Goal: Task Accomplishment & Management: Manage account settings

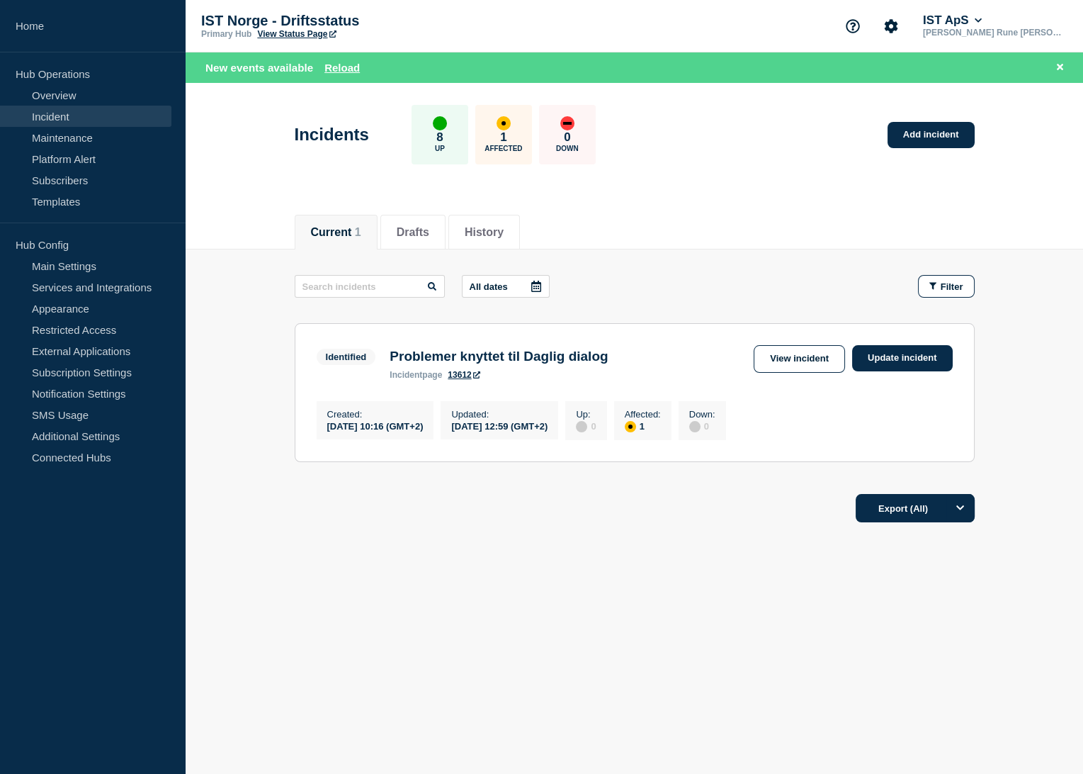
click at [237, 169] on header "Incidents 8 Up 1 Affected 0 Down Add incident" at bounding box center [635, 142] width 898 height 118
drag, startPoint x: 721, startPoint y: 250, endPoint x: 740, endPoint y: 259, distance: 20.9
click at [721, 250] on main "All dates Filter Identified 1 Affected Problemer knyttet til Daglig dialog Crea…" at bounding box center [635, 366] width 898 height 234
click at [877, 357] on link "Update incident" at bounding box center [902, 358] width 101 height 26
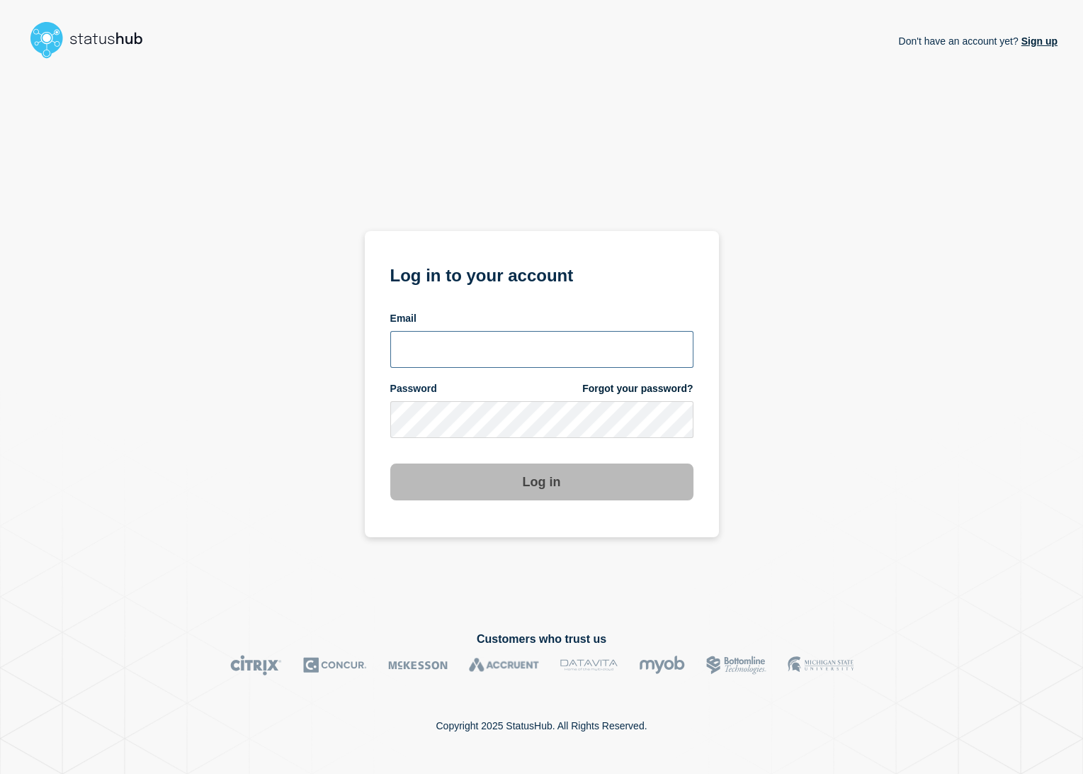
type input "[PERSON_NAME][EMAIL_ADDRESS][PERSON_NAME][DOMAIN_NAME]"
click at [557, 475] on button "Log in" at bounding box center [541, 481] width 303 height 37
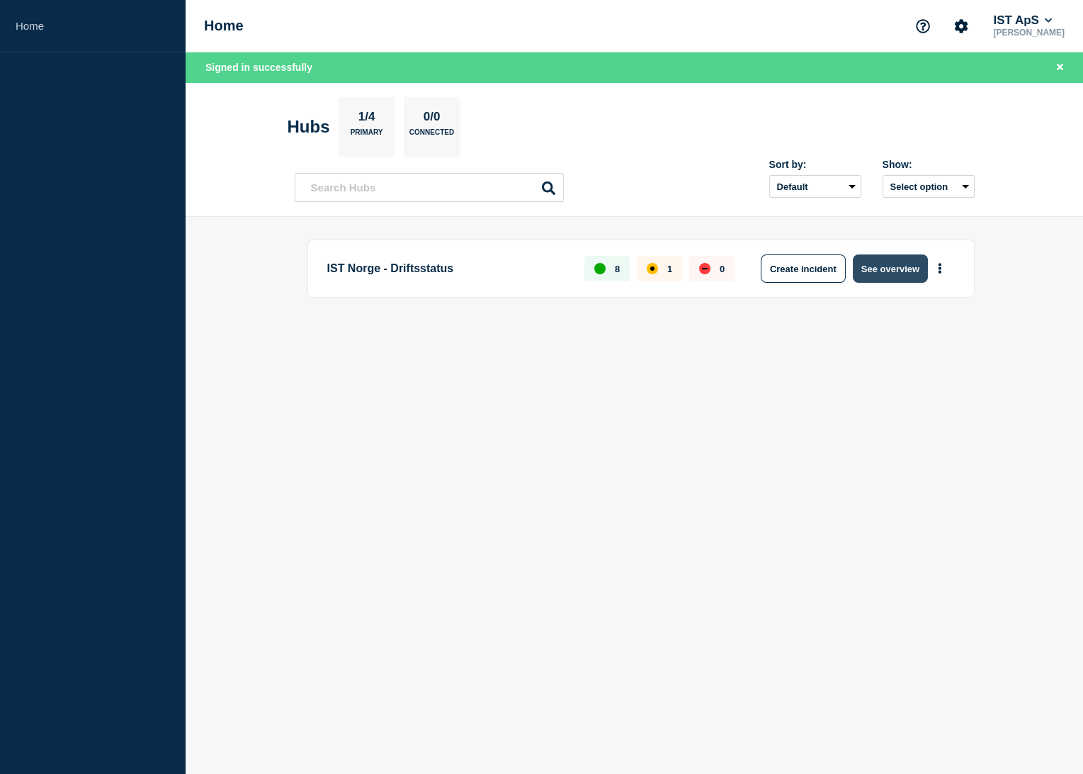
click at [885, 276] on button "See overview" at bounding box center [890, 268] width 75 height 28
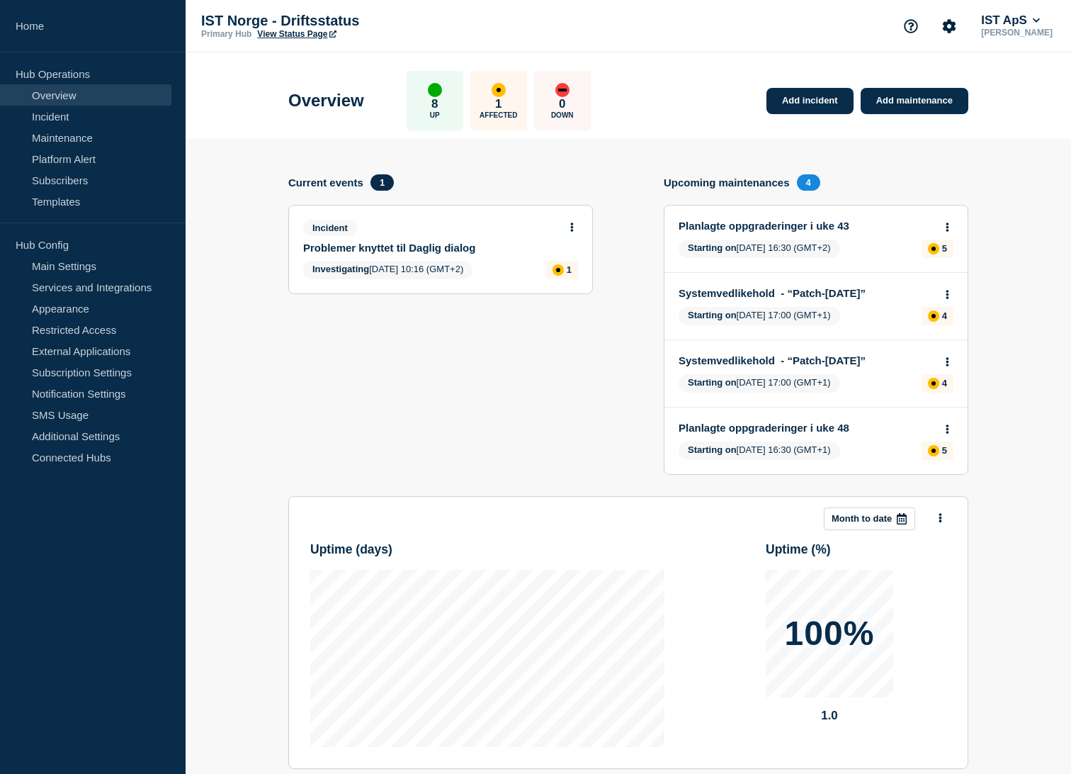
click at [570, 226] on icon at bounding box center [572, 226] width 4 height 9
click at [572, 269] on ul "View incident Update incident" at bounding box center [572, 269] width 69 height 30
click at [572, 279] on link "Update incident" at bounding box center [572, 278] width 69 height 11
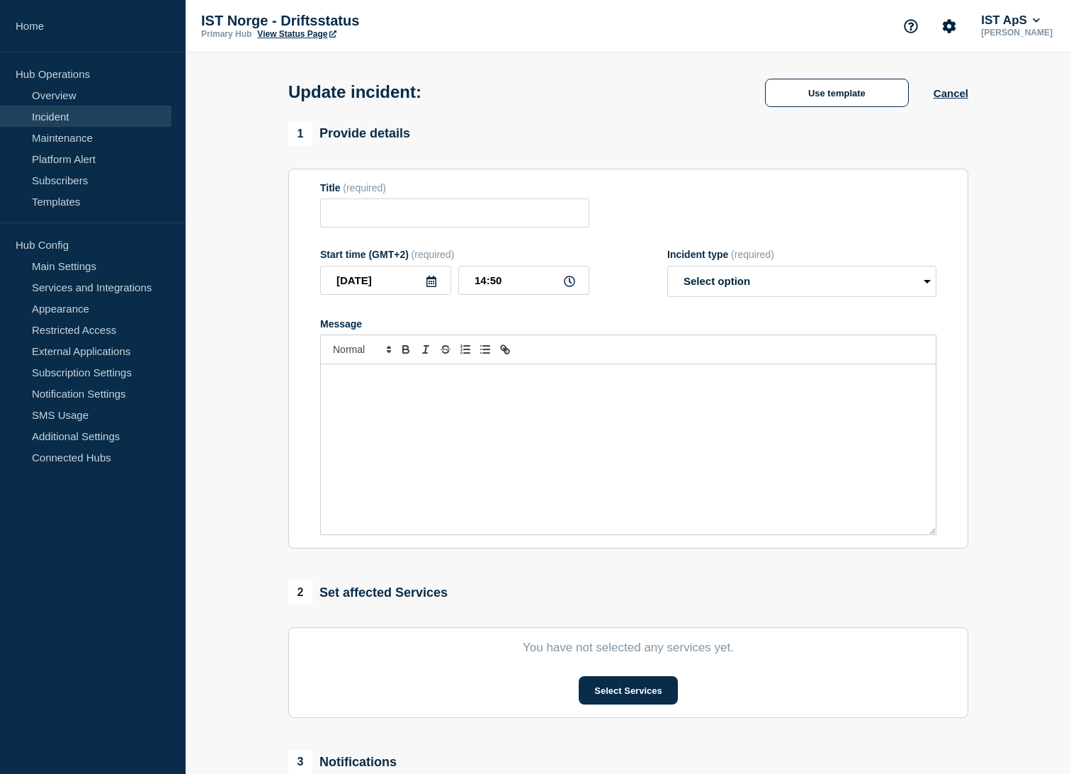
type input "Problemer knyttet til Daglig dialog"
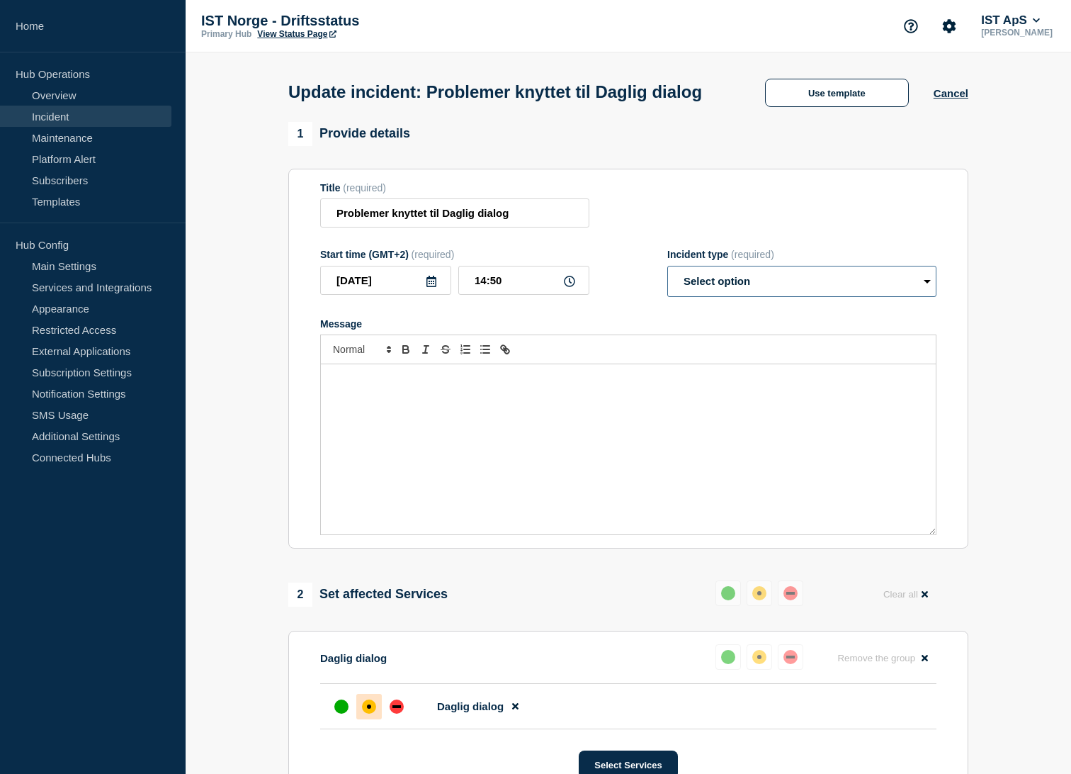
click at [779, 297] on select "Select option Investigating Identified Monitoring Resolved" at bounding box center [801, 281] width 269 height 31
select select "identified"
click at [667, 293] on select "Select option Investigating Identified Monitoring Resolved" at bounding box center [801, 281] width 269 height 31
click at [518, 227] on input "Problemer knyttet til Daglig dialog" at bounding box center [454, 212] width 269 height 29
click at [480, 431] on div "Message" at bounding box center [628, 449] width 615 height 170
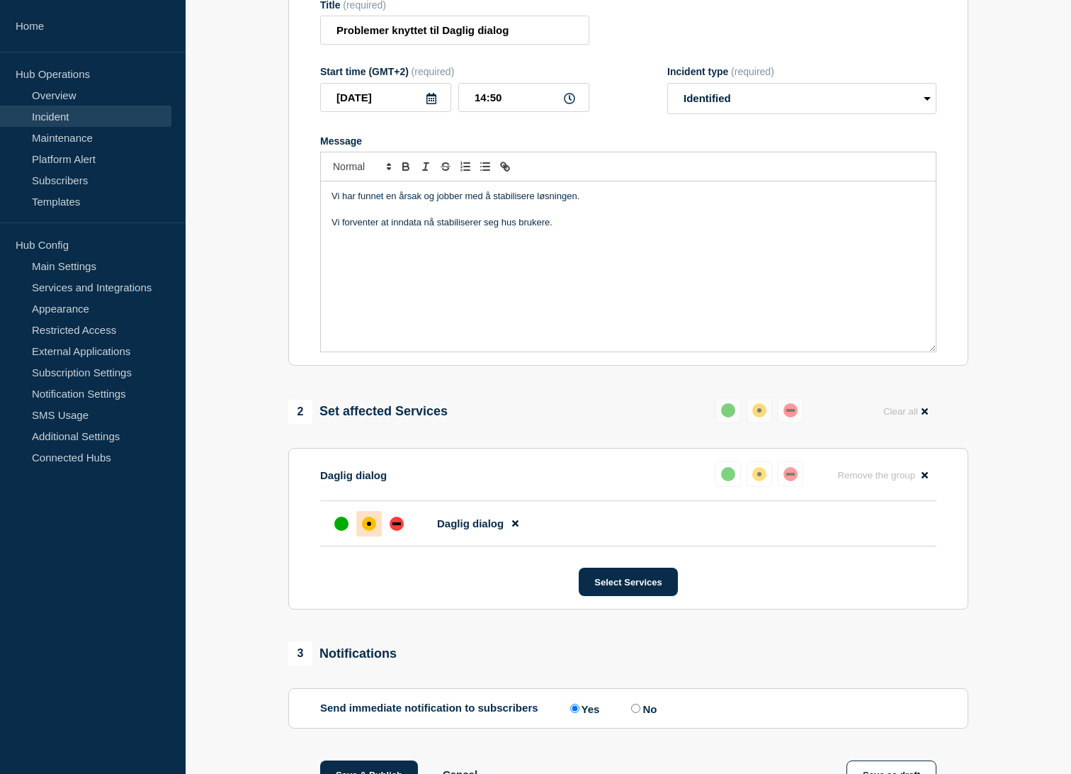
scroll to position [236, 0]
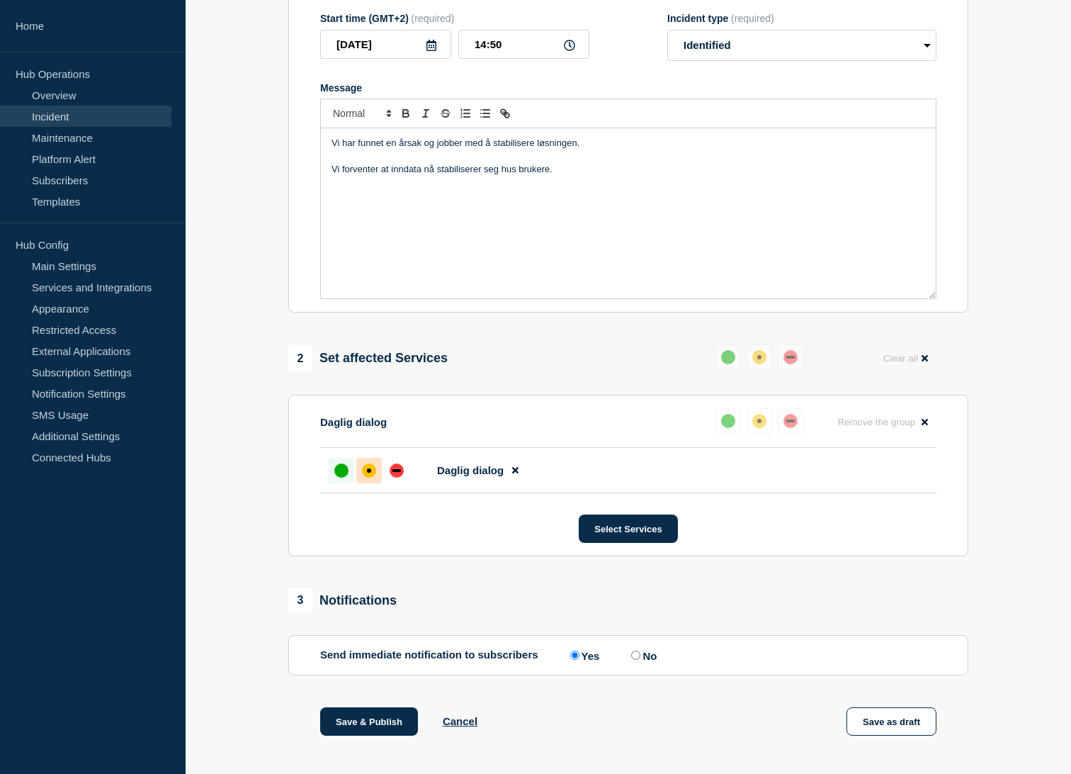
click at [342, 478] on div "up" at bounding box center [341, 470] width 14 height 14
click at [645, 662] on label "No" at bounding box center [642, 654] width 29 height 13
click at [640, 660] on input "No" at bounding box center [635, 654] width 9 height 9
radio input "true"
radio input "false"
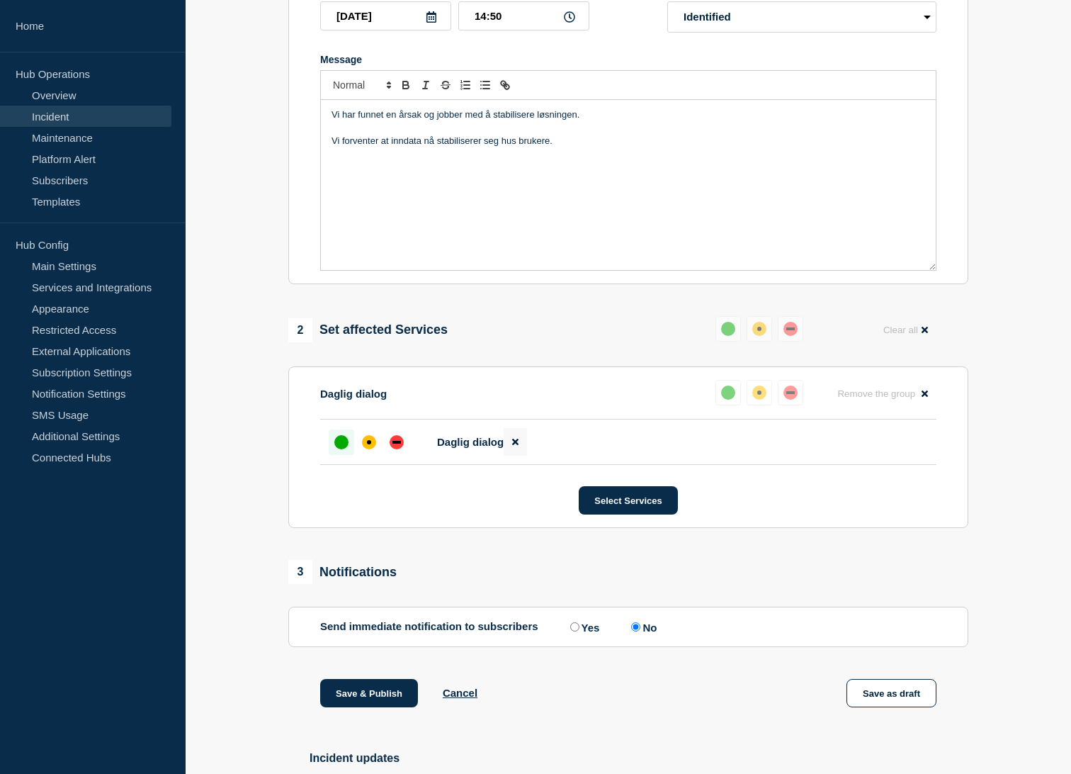
scroll to position [393, 0]
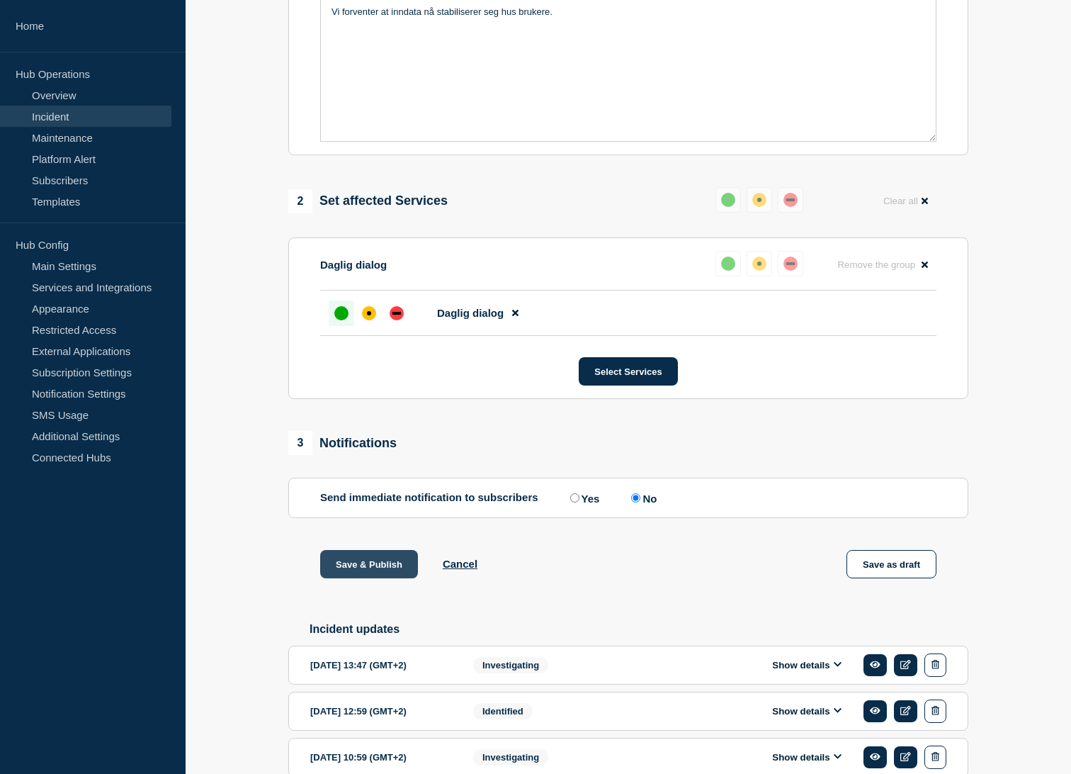
click at [357, 578] on button "Save & Publish" at bounding box center [369, 564] width 98 height 28
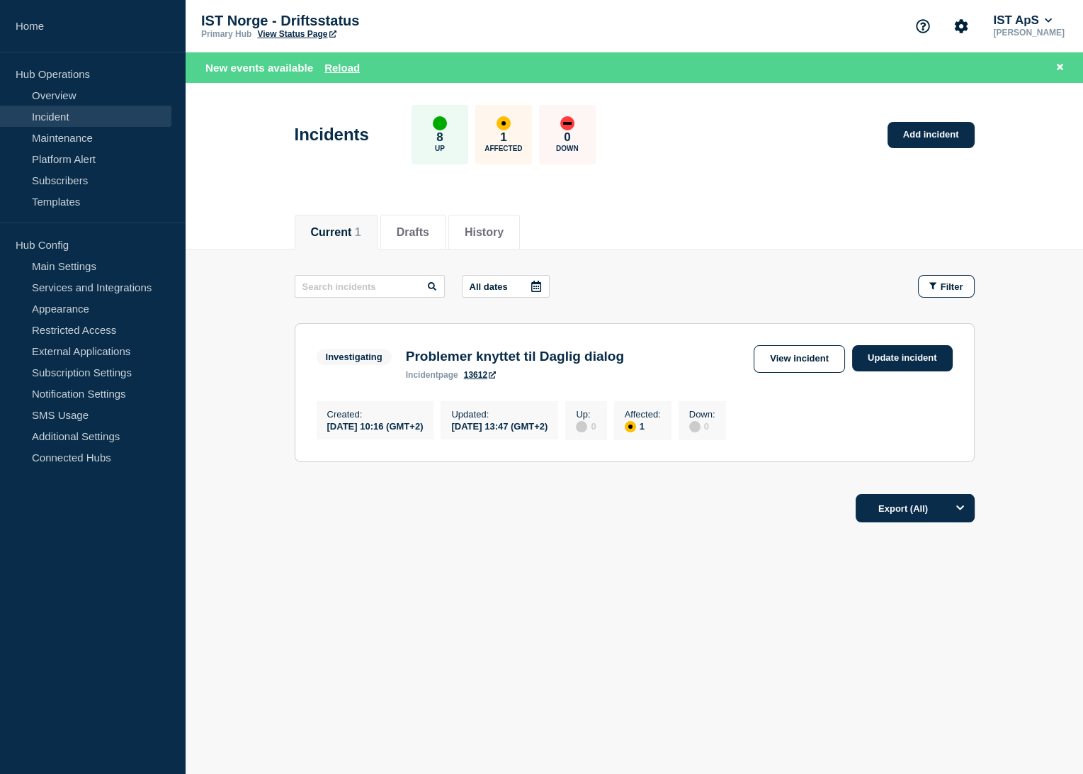
click at [283, 171] on div "Incidents 8 Up 1 Affected 0 Down Add incident" at bounding box center [634, 129] width 712 height 86
click at [346, 72] on button "Reload" at bounding box center [342, 68] width 35 height 12
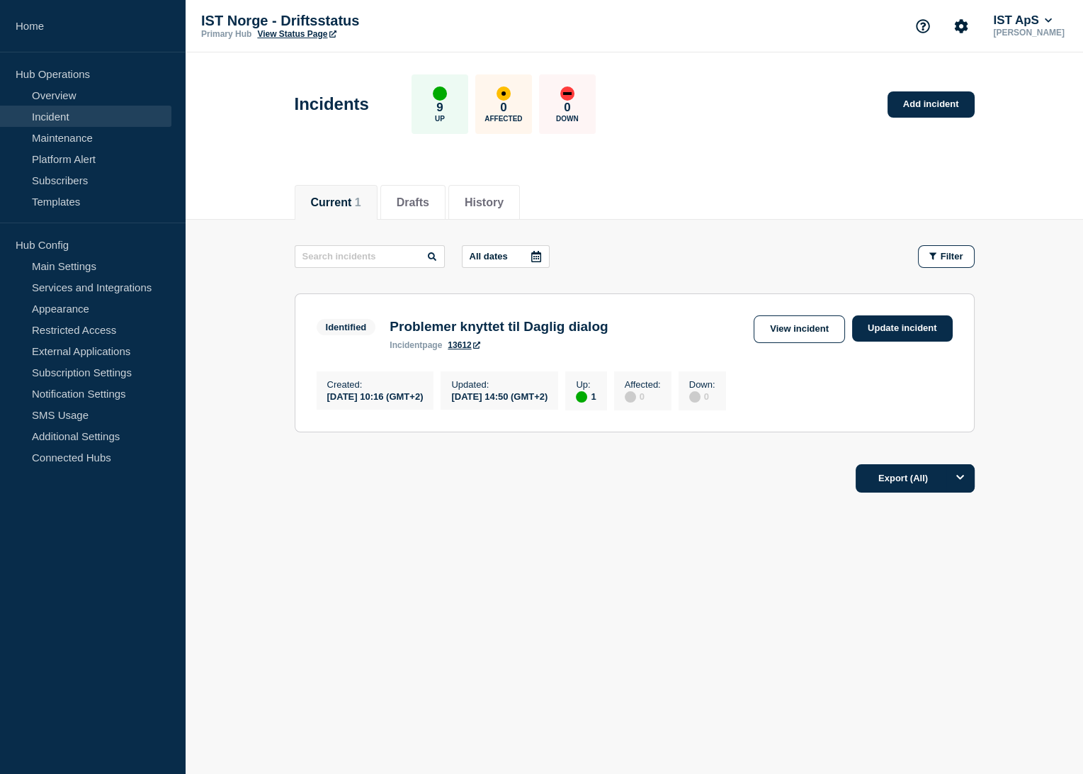
click at [738, 108] on div "Incidents 9 Up 0 Affected 0 Down Add incident" at bounding box center [634, 99] width 712 height 86
drag, startPoint x: 385, startPoint y: 577, endPoint x: 402, endPoint y: 524, distance: 55.1
click at [389, 560] on div "Current Drafts History Current 1 Drafts History All dates Filter Identified 1 U…" at bounding box center [635, 385] width 898 height 429
click at [881, 329] on link "Update incident" at bounding box center [902, 328] width 101 height 26
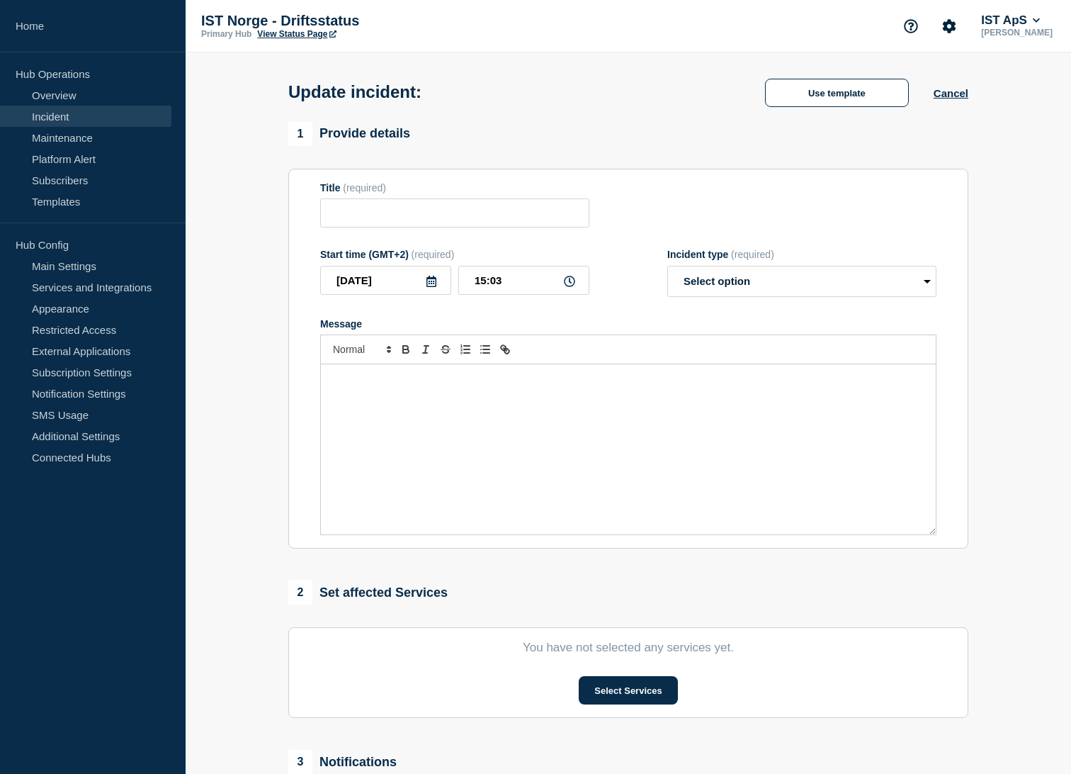
type input "Problemer knyttet til Daglig dialog"
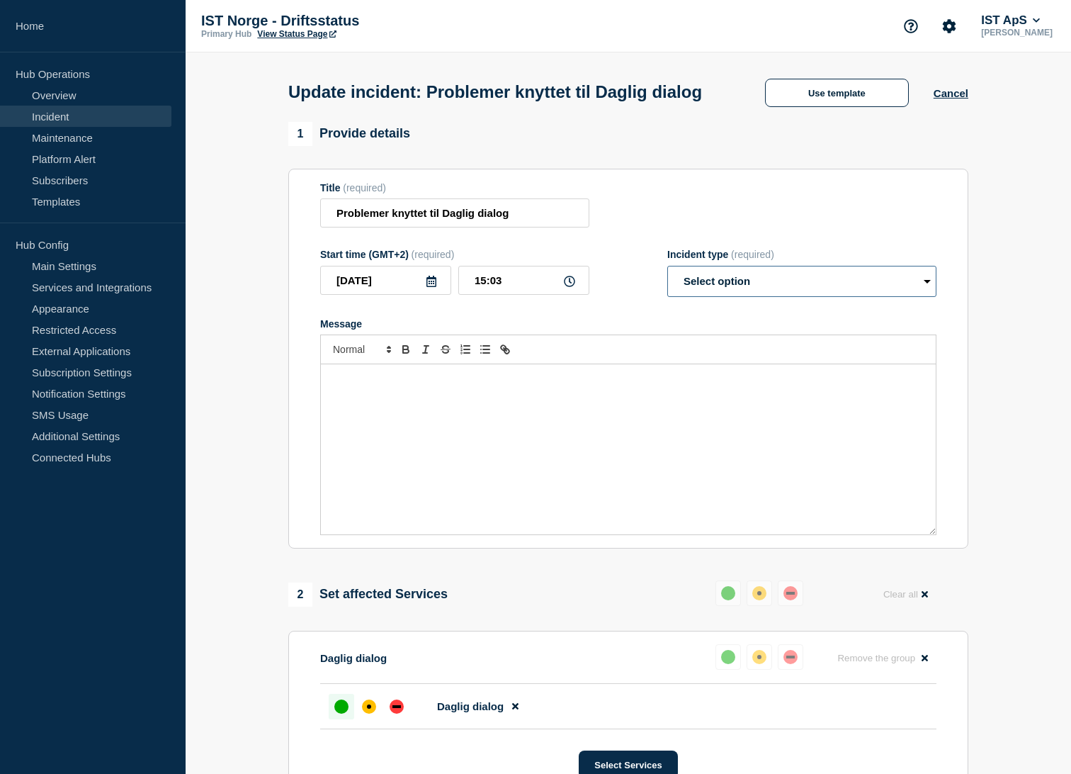
drag, startPoint x: 730, startPoint y: 314, endPoint x: 726, endPoint y: 320, distance: 7.5
click at [730, 297] on select "Select option Investigating Identified Monitoring Resolved" at bounding box center [801, 281] width 269 height 31
select select "monitoring"
click at [667, 293] on select "Select option Investigating Identified Monitoring Resolved" at bounding box center [801, 281] width 269 height 31
drag, startPoint x: 416, startPoint y: 413, endPoint x: 430, endPoint y: 400, distance: 19.1
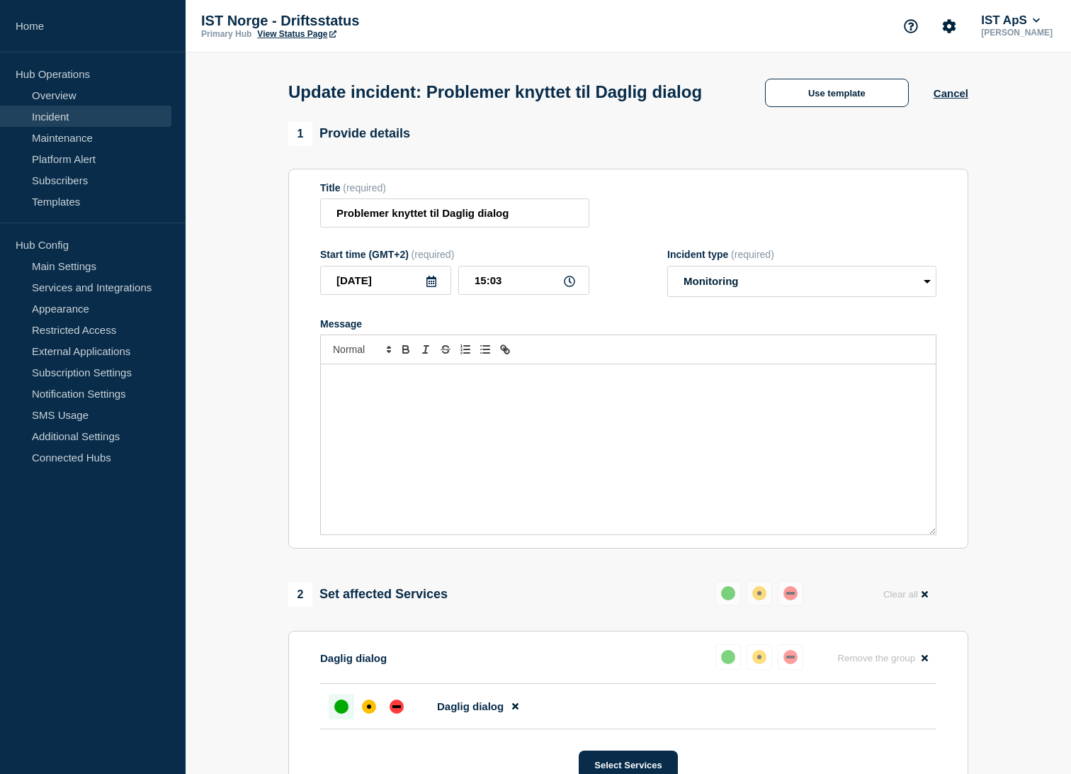
click at [418, 385] on p "Message" at bounding box center [629, 379] width 594 height 13
click at [339, 412] on p "Vi eklager ulempene dette har medført." at bounding box center [629, 405] width 594 height 13
click at [497, 412] on p "Vi beklager ulempene dette har medført." at bounding box center [629, 405] width 594 height 13
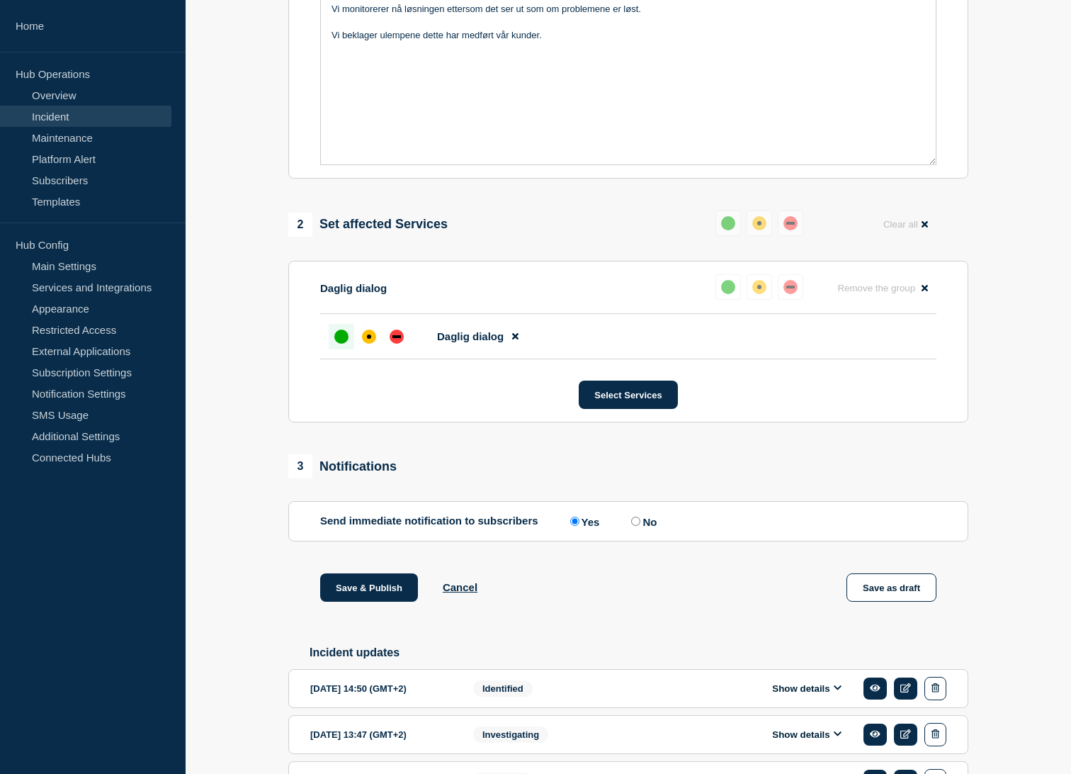
scroll to position [393, 0]
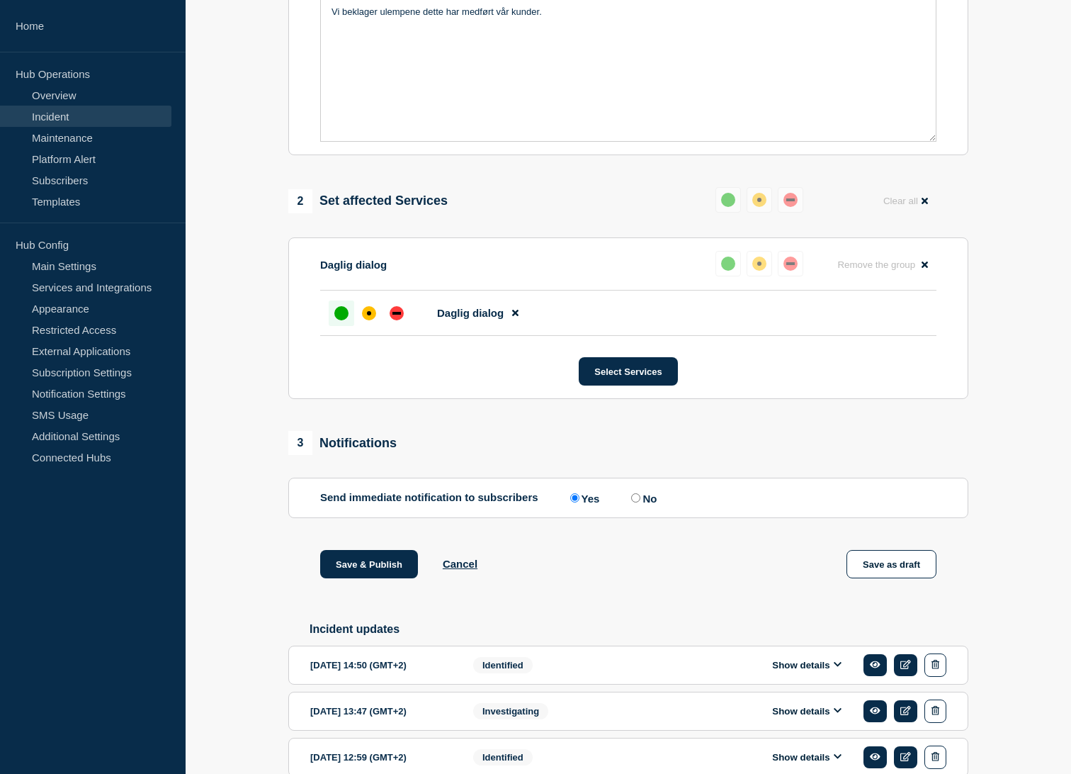
click at [648, 504] on label "No" at bounding box center [642, 497] width 29 height 13
click at [640, 502] on input "No" at bounding box center [635, 497] width 9 height 9
radio input "true"
radio input "false"
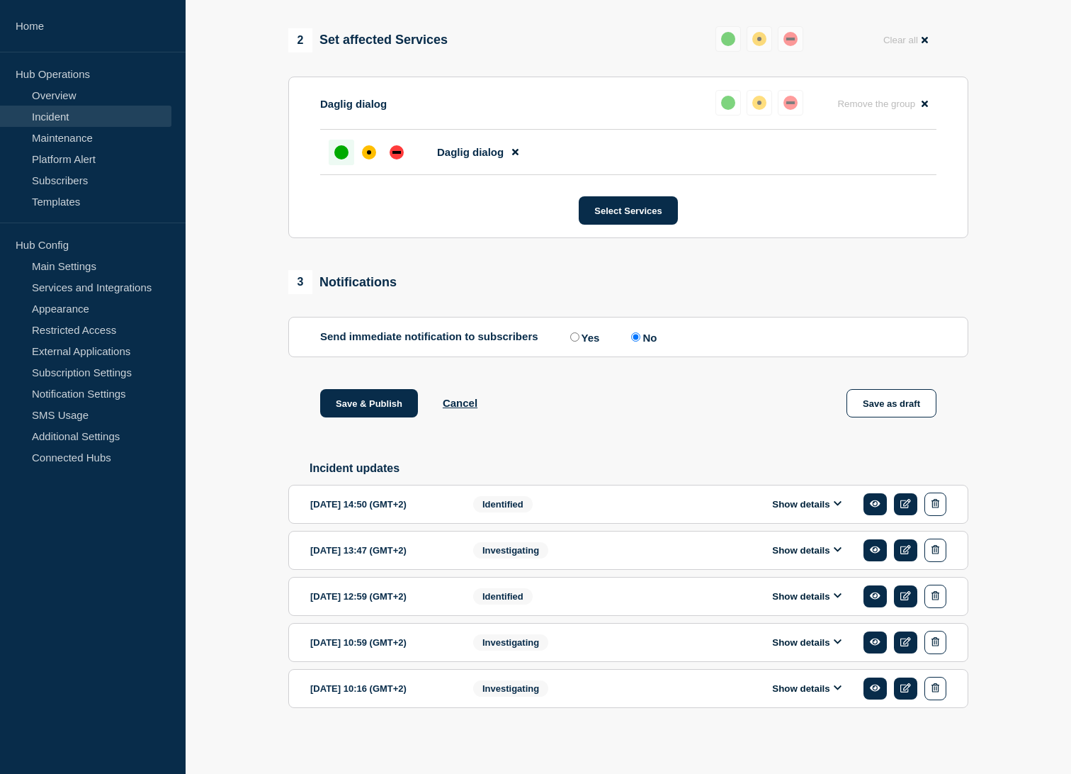
scroll to position [581, 0]
click at [356, 406] on button "Save & Publish" at bounding box center [369, 403] width 98 height 28
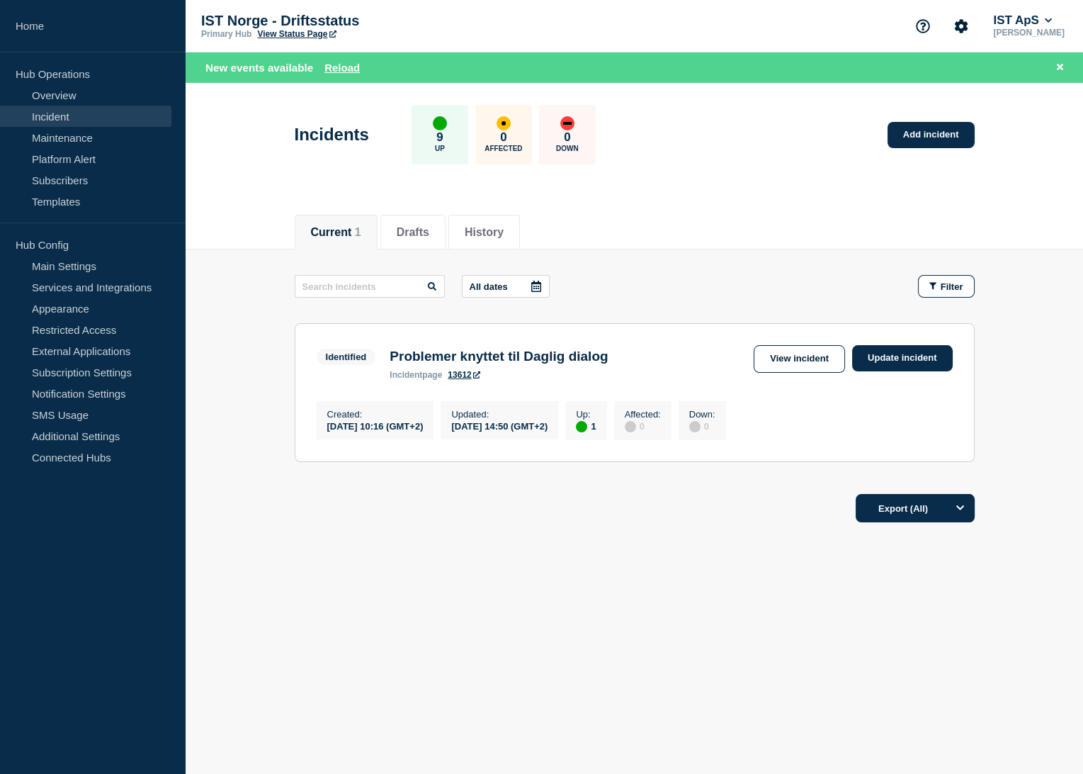
click at [315, 226] on button "Current 1" at bounding box center [336, 232] width 50 height 13
click at [748, 237] on div "Current 1 Drafts History" at bounding box center [635, 225] width 680 height 48
click at [342, 72] on button "Reload" at bounding box center [342, 68] width 35 height 12
